Goal: Information Seeking & Learning: Check status

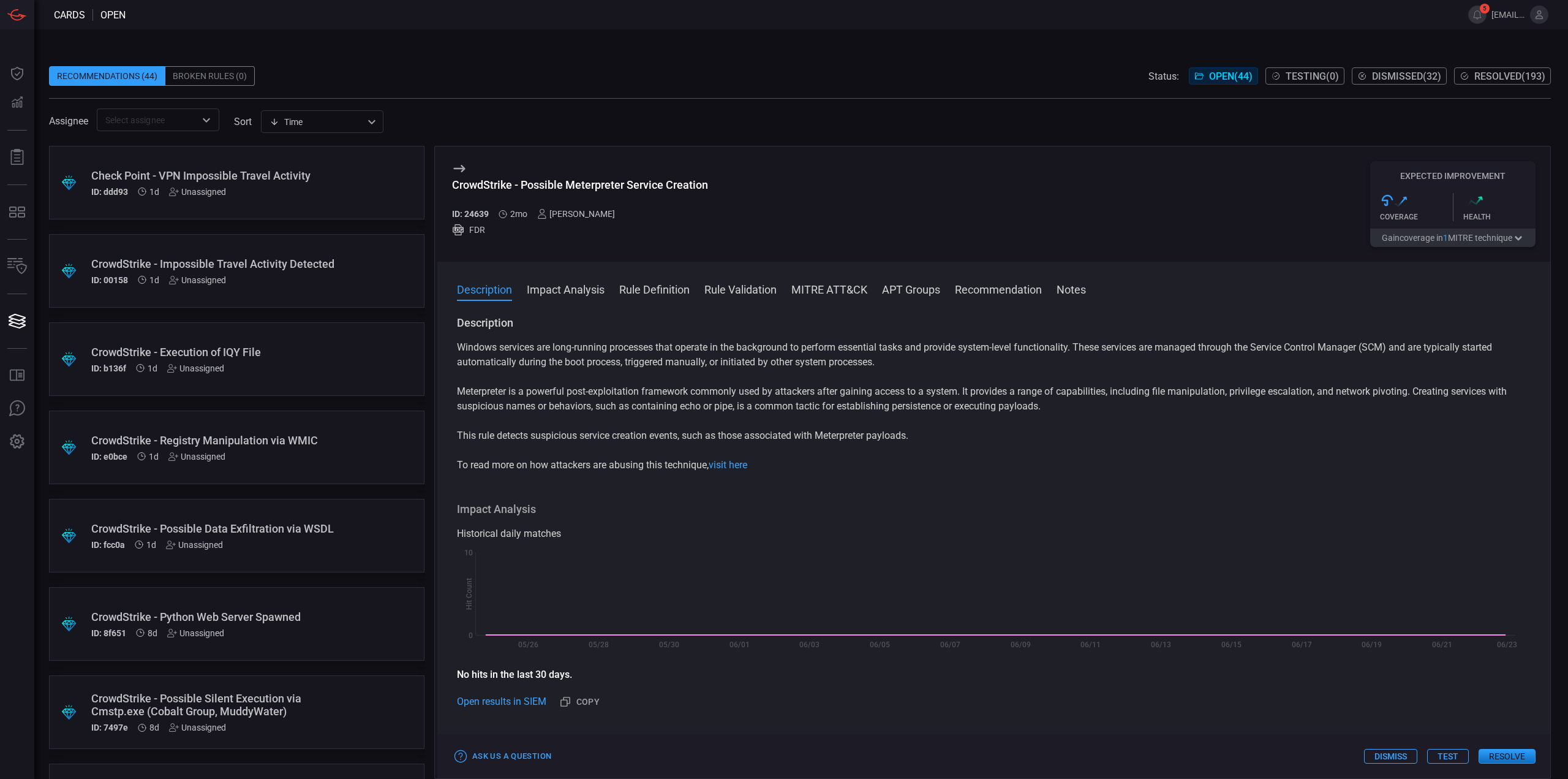
click at [301, 180] on div "Check Point - VPN Impossible Travel Activity" at bounding box center [213, 176] width 245 height 13
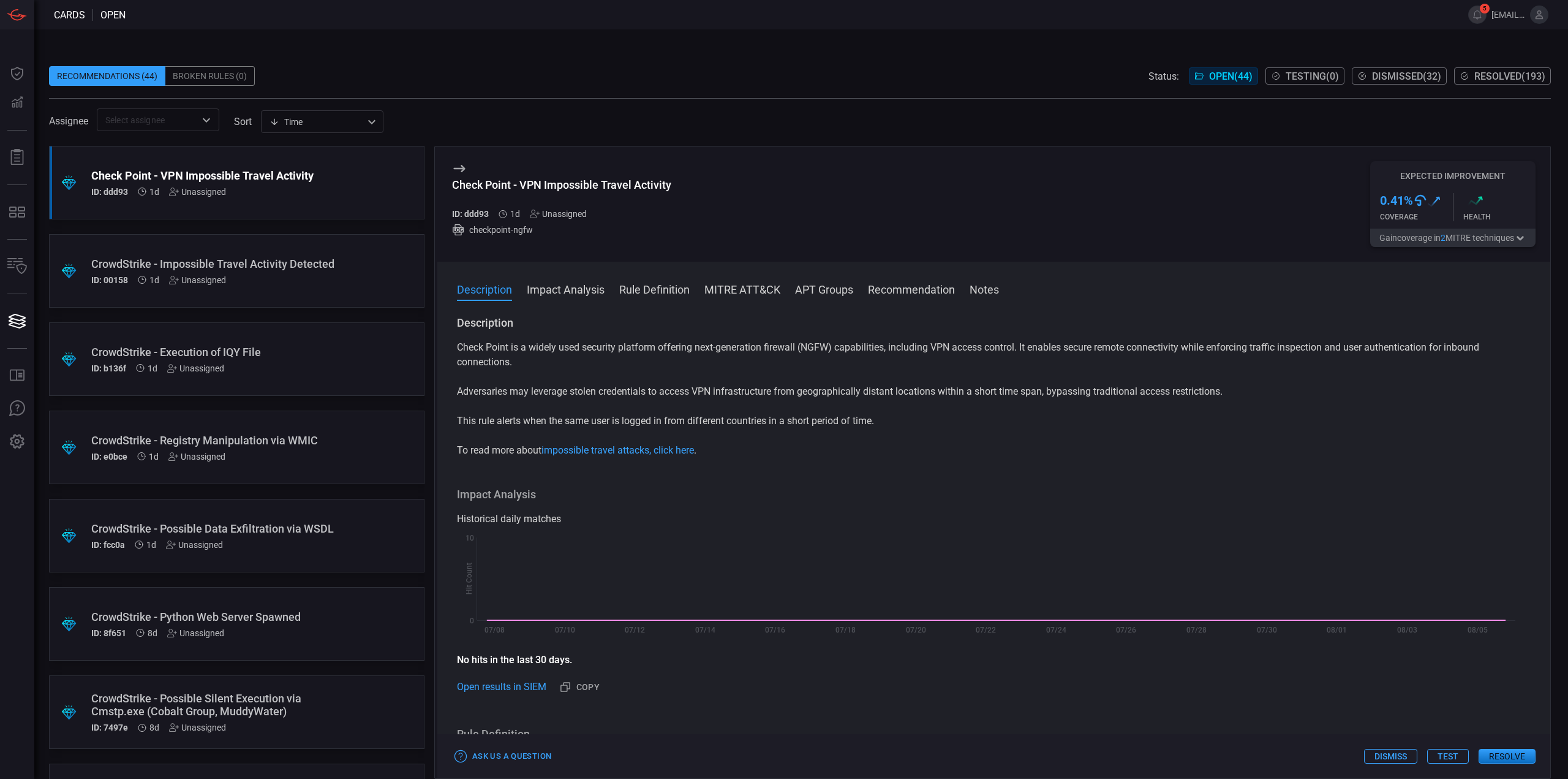
click at [314, 270] on div "CrowdStrike - Impossible Travel Activity Detected" at bounding box center [213, 264] width 245 height 13
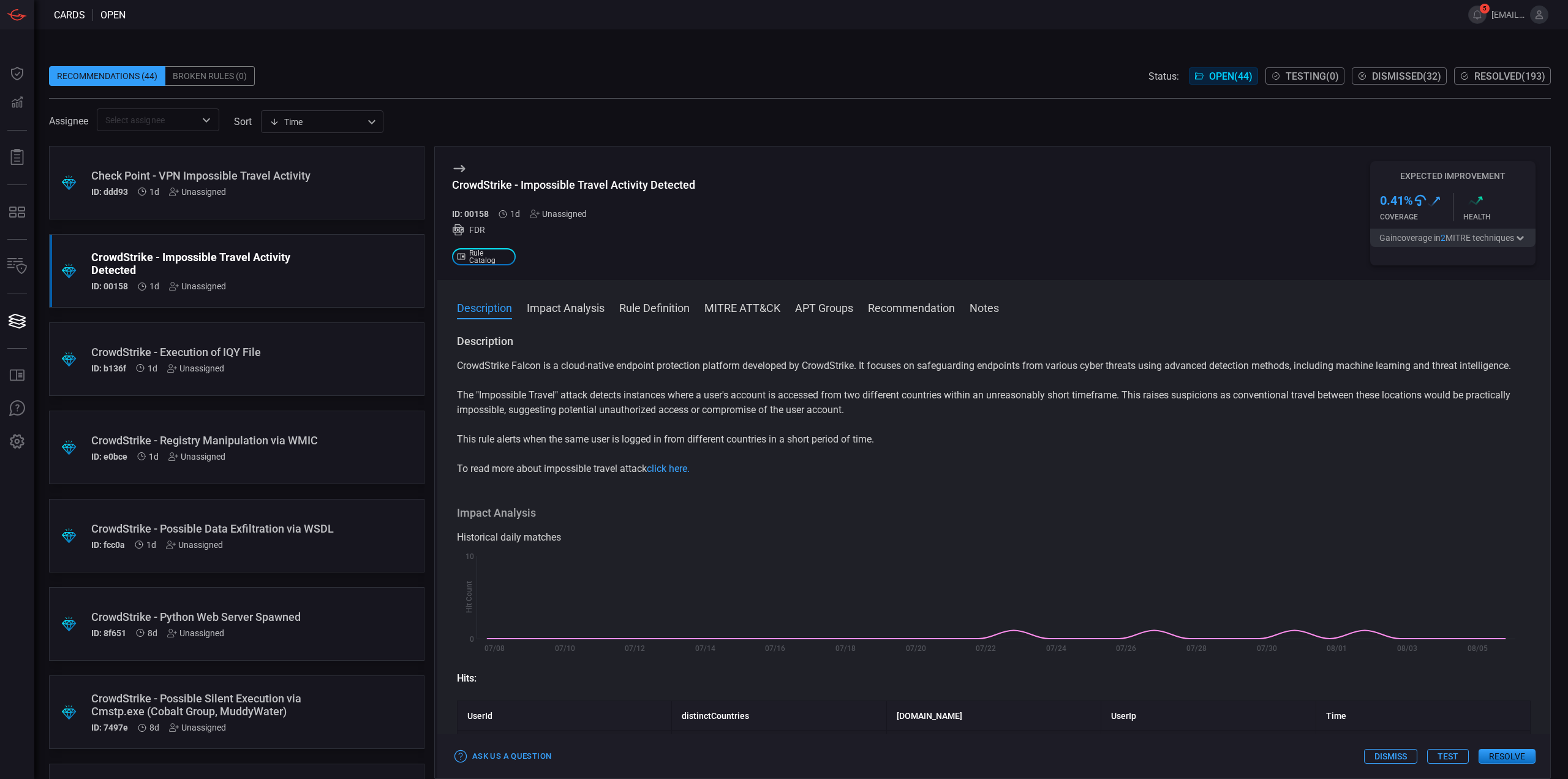
click at [322, 191] on div "ID: ddd93 1d Unassigned" at bounding box center [213, 192] width 245 height 10
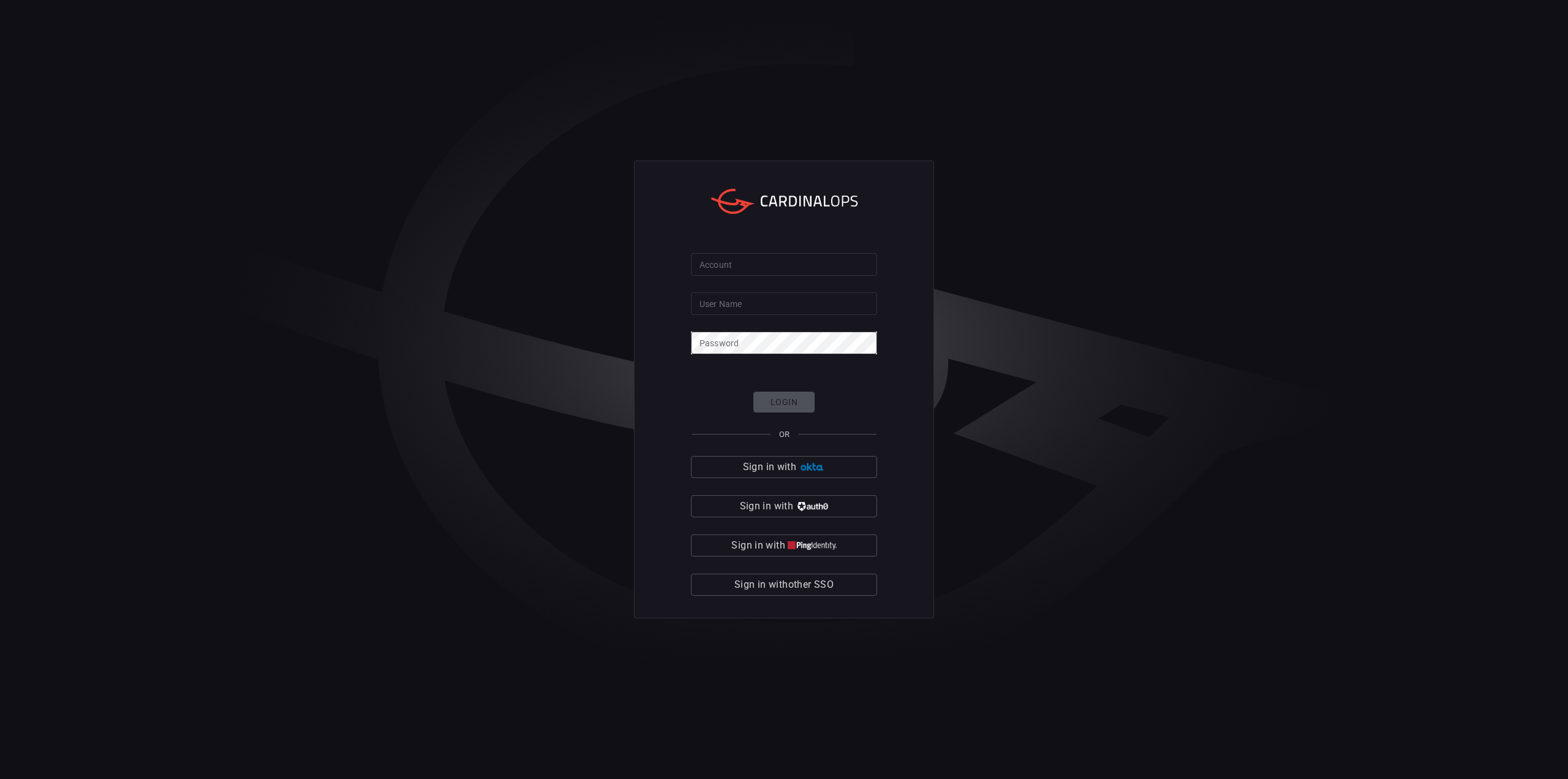
type input "[EMAIL_ADDRESS][DOMAIN_NAME]"
click at [800, 396] on div "Login OR Sign in with Sign in with Sign in with Sign in with other SSO" at bounding box center [784, 494] width 186 height 205
click at [518, 376] on div "Account Account User Name [EMAIL_ADDRESS][DOMAIN_NAME] User Name Password Passw…" at bounding box center [784, 389] width 1568 height 779
click at [738, 270] on input "Account" at bounding box center [784, 264] width 186 height 22
click at [745, 266] on input "Account" at bounding box center [784, 264] width 186 height 22
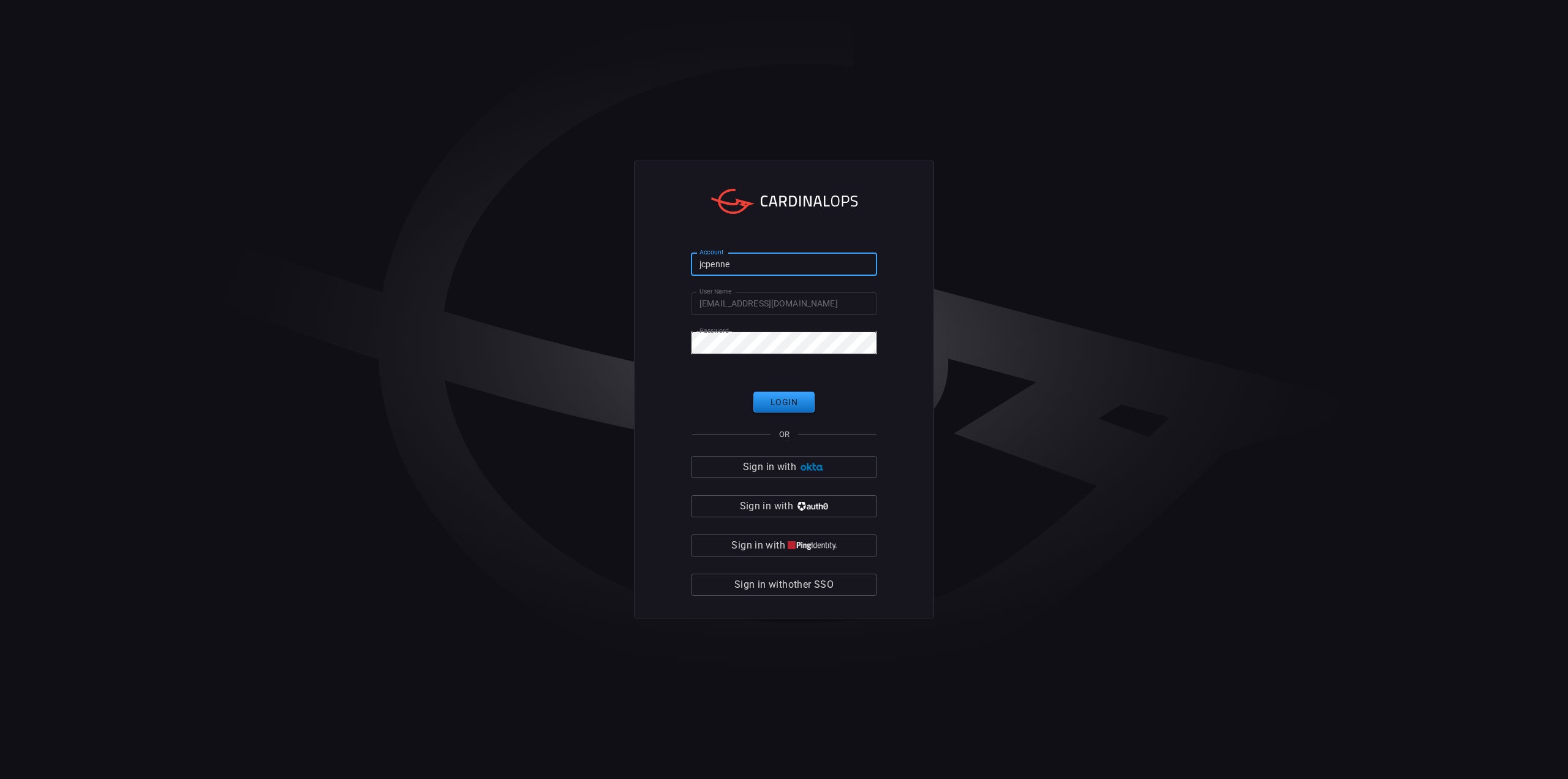
type input "jcpenney"
click button "Login" at bounding box center [784, 402] width 61 height 21
